Goal: Task Accomplishment & Management: Manage account settings

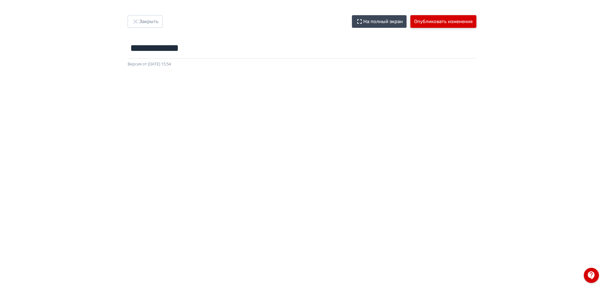
click at [431, 21] on button "Опубликовать изменения" at bounding box center [443, 21] width 66 height 13
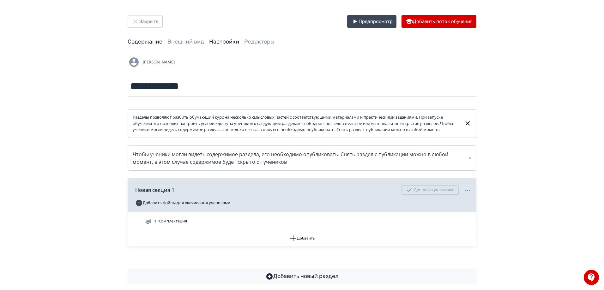
click at [210, 41] on link "Настройки" at bounding box center [224, 41] width 30 height 7
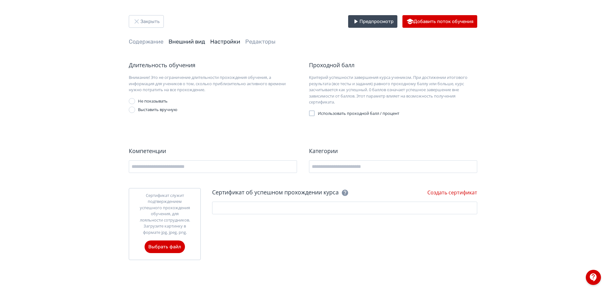
click at [184, 43] on link "Внешний вид" at bounding box center [187, 41] width 37 height 7
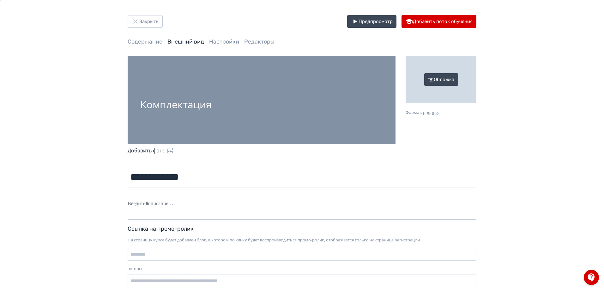
click at [445, 66] on div "Обложка" at bounding box center [440, 79] width 71 height 47
click at [0, 0] on input "Обложка Формат: png, jpg." at bounding box center [0, 0] width 0 height 0
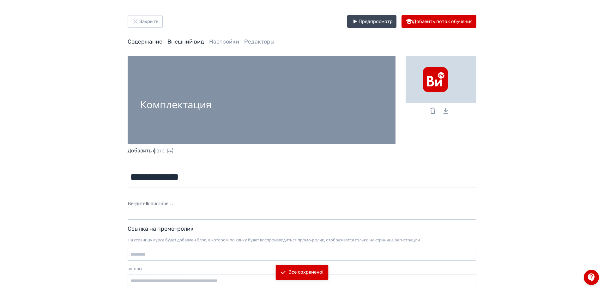
click at [138, 41] on link "Содержание" at bounding box center [145, 41] width 35 height 7
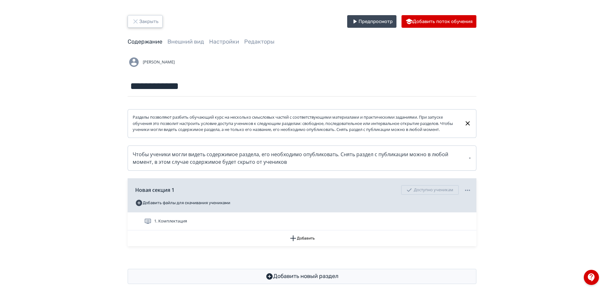
click at [142, 22] on button "Закрыть" at bounding box center [145, 21] width 35 height 13
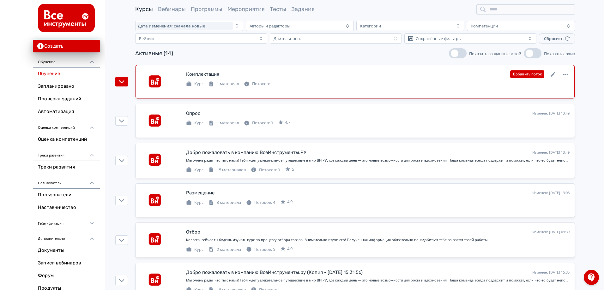
scroll to position [32, 0]
